Goal: Consume media (video, audio): Consume media (video, audio)

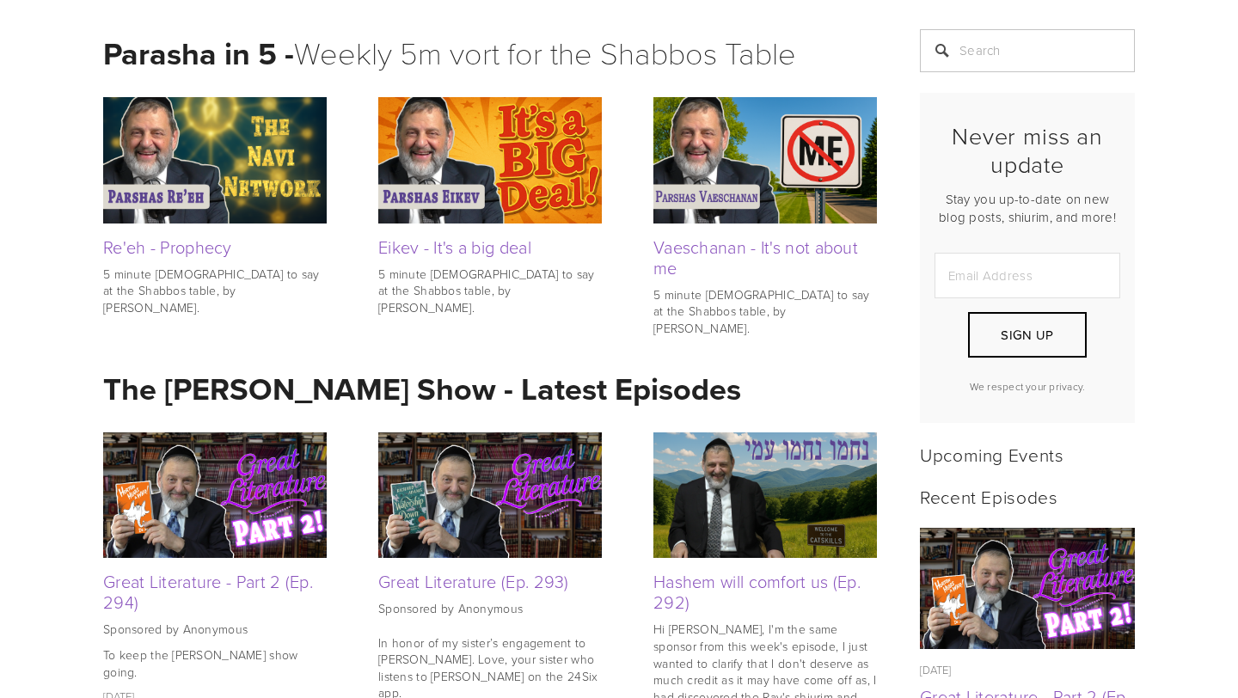
scroll to position [359, 0]
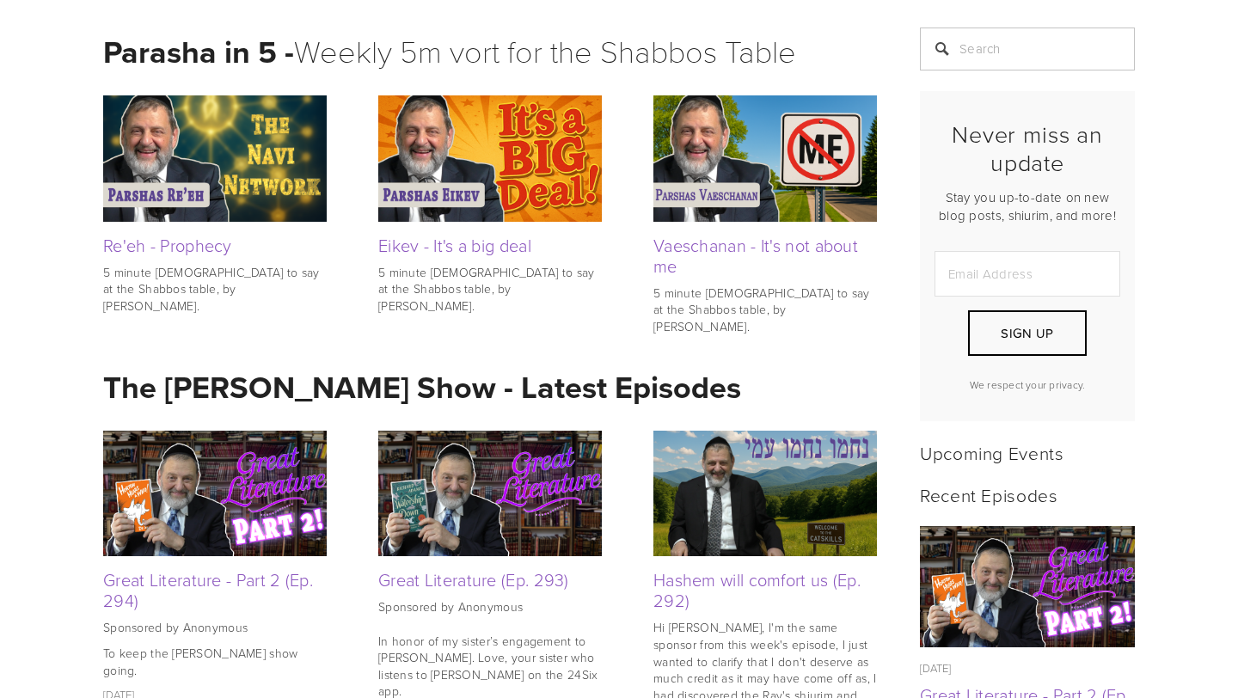
click at [192, 481] on img at bounding box center [215, 494] width 224 height 126
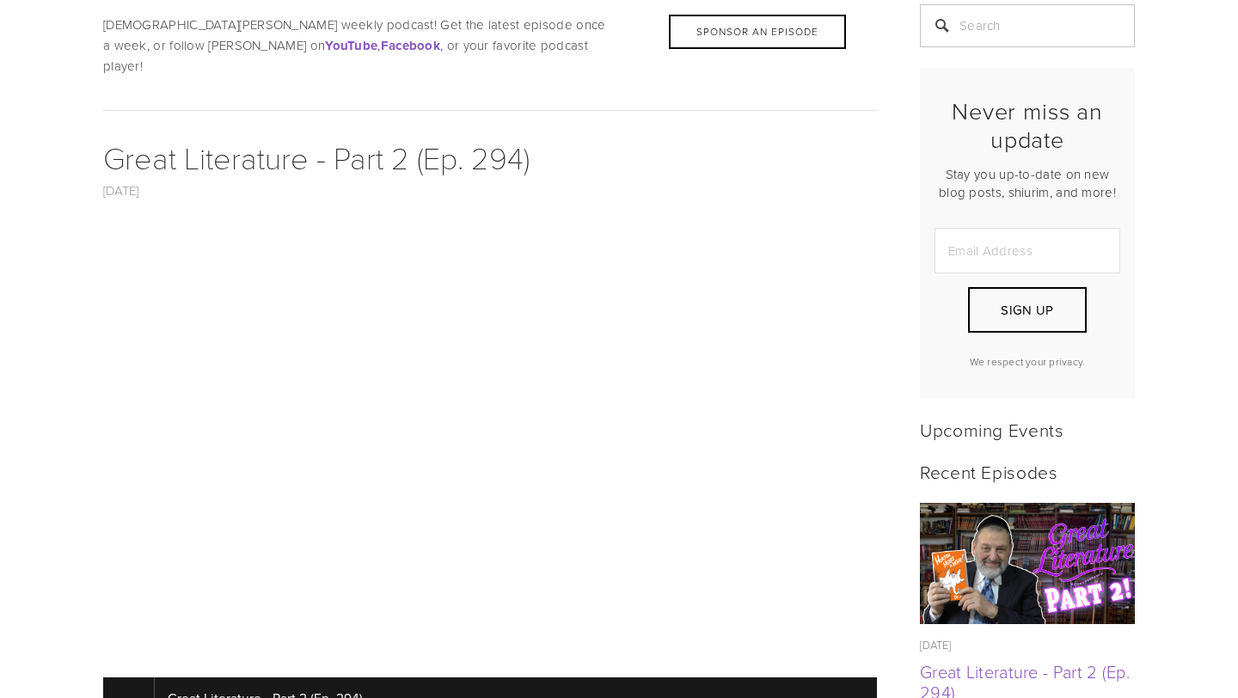
scroll to position [379, 0]
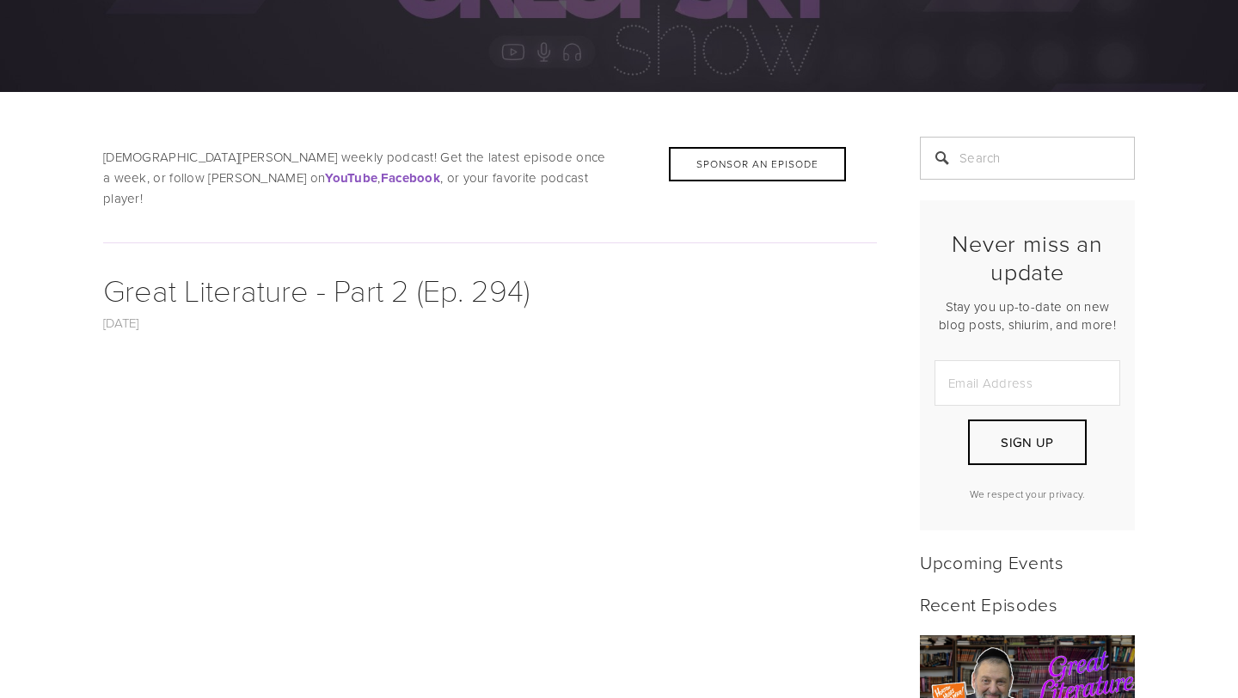
drag, startPoint x: 546, startPoint y: 165, endPoint x: 528, endPoint y: 2, distance: 164.4
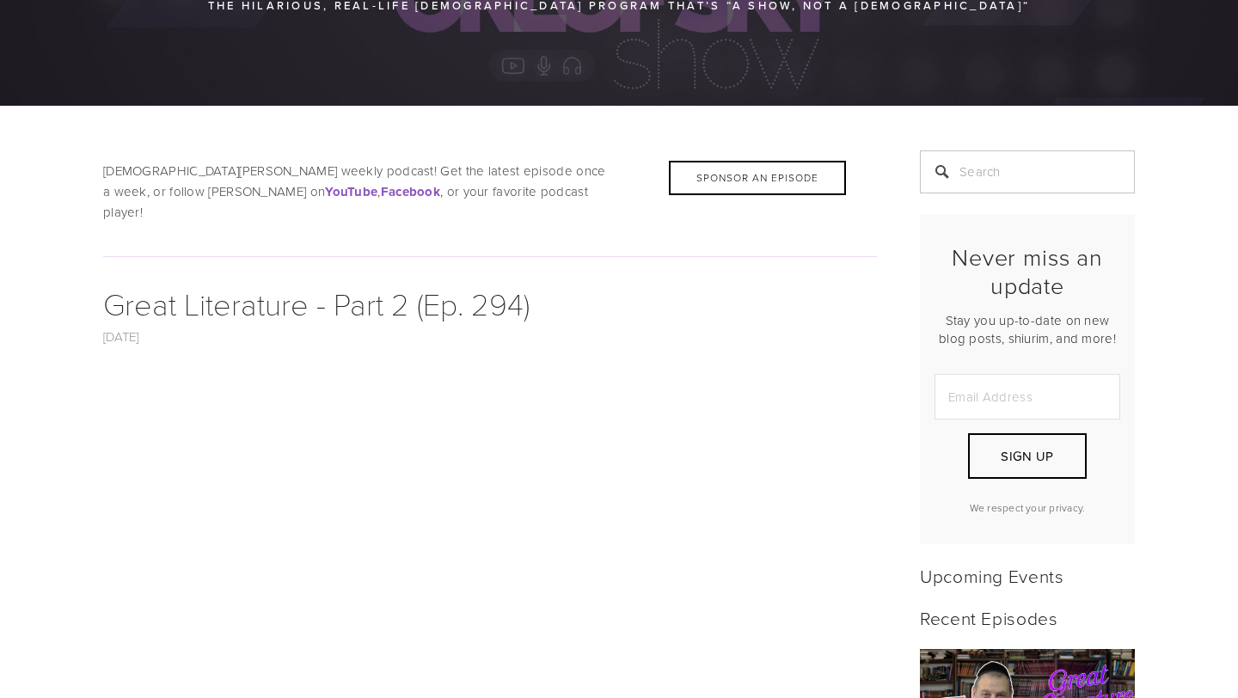
click at [680, 316] on header "[DATE] Great Literature - Part 2 (Ep. 294) [DATE] / [PERSON_NAME]" at bounding box center [490, 313] width 774 height 67
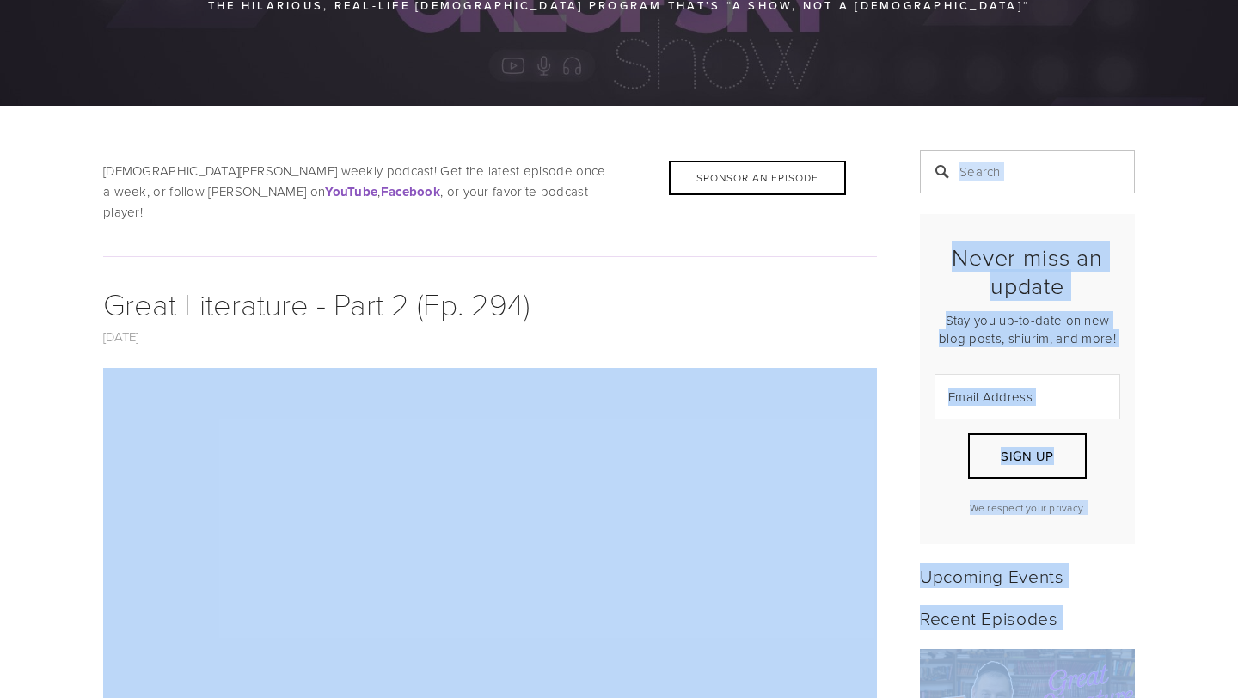
drag, startPoint x: 680, startPoint y: 316, endPoint x: 576, endPoint y: 134, distance: 209.9
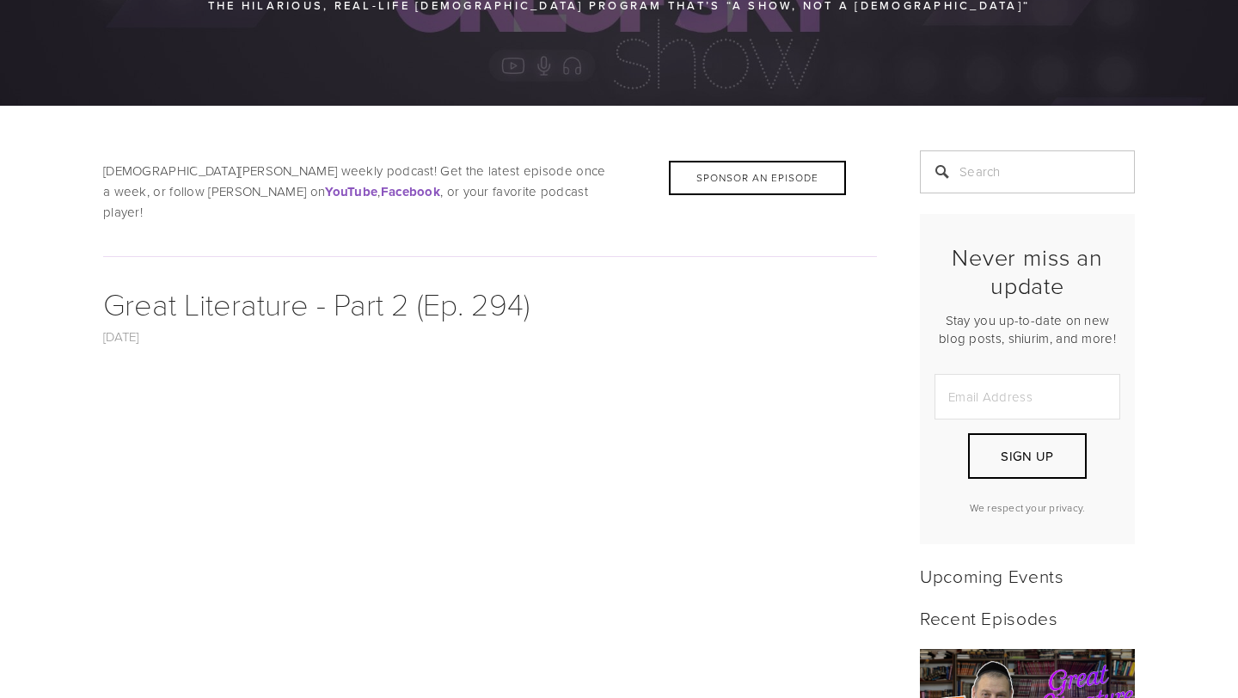
click at [620, 319] on header "[DATE] Great Literature - Part 2 (Ep. 294) [DATE] / [PERSON_NAME]" at bounding box center [490, 313] width 774 height 67
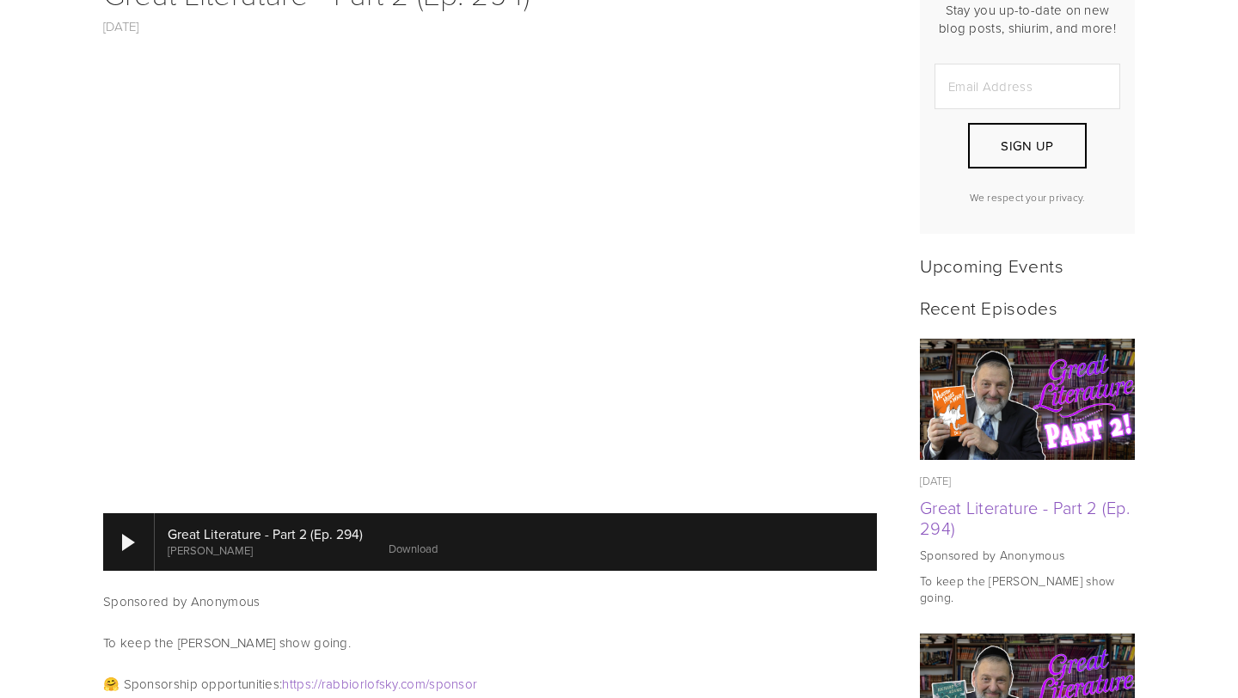
scroll to position [545, 0]
